Goal: Transaction & Acquisition: Purchase product/service

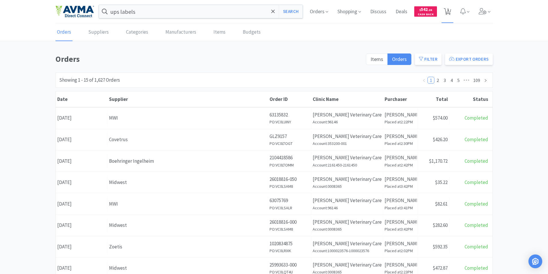
click at [447, 9] on span "1" at bounding box center [448, 9] width 2 height 23
select select "50"
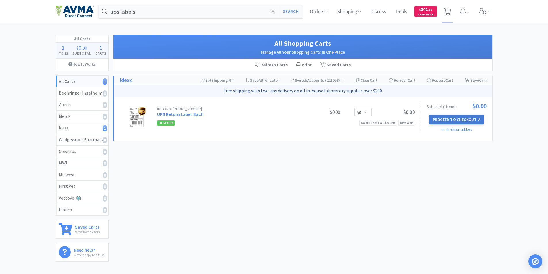
click at [447, 120] on button "Proceed to Checkout" at bounding box center [457, 120] width 55 height 10
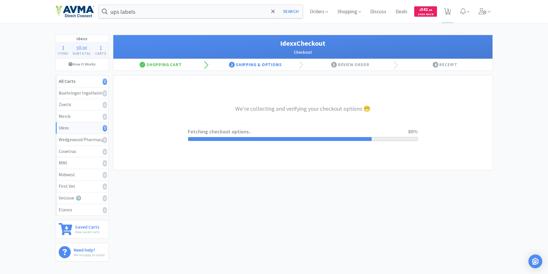
select select "900"
select select "003"
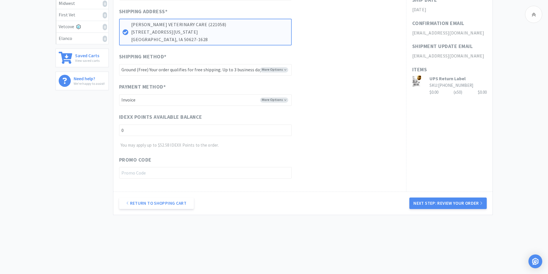
click at [445, 202] on button "Next Step: Review Your Order" at bounding box center [448, 204] width 77 height 12
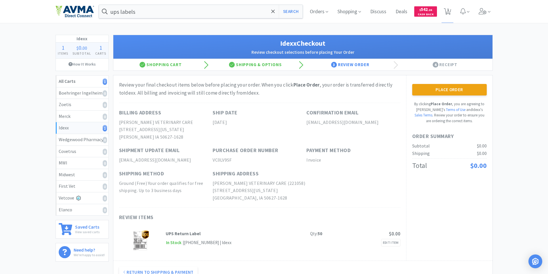
click at [446, 90] on button "Place Order" at bounding box center [450, 90] width 75 height 12
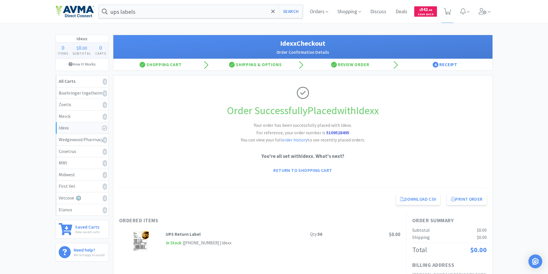
scroll to position [144, 0]
